Goal: Download file/media

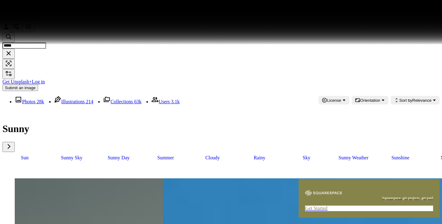
scroll to position [8933, 0]
